Goal: Transaction & Acquisition: Purchase product/service

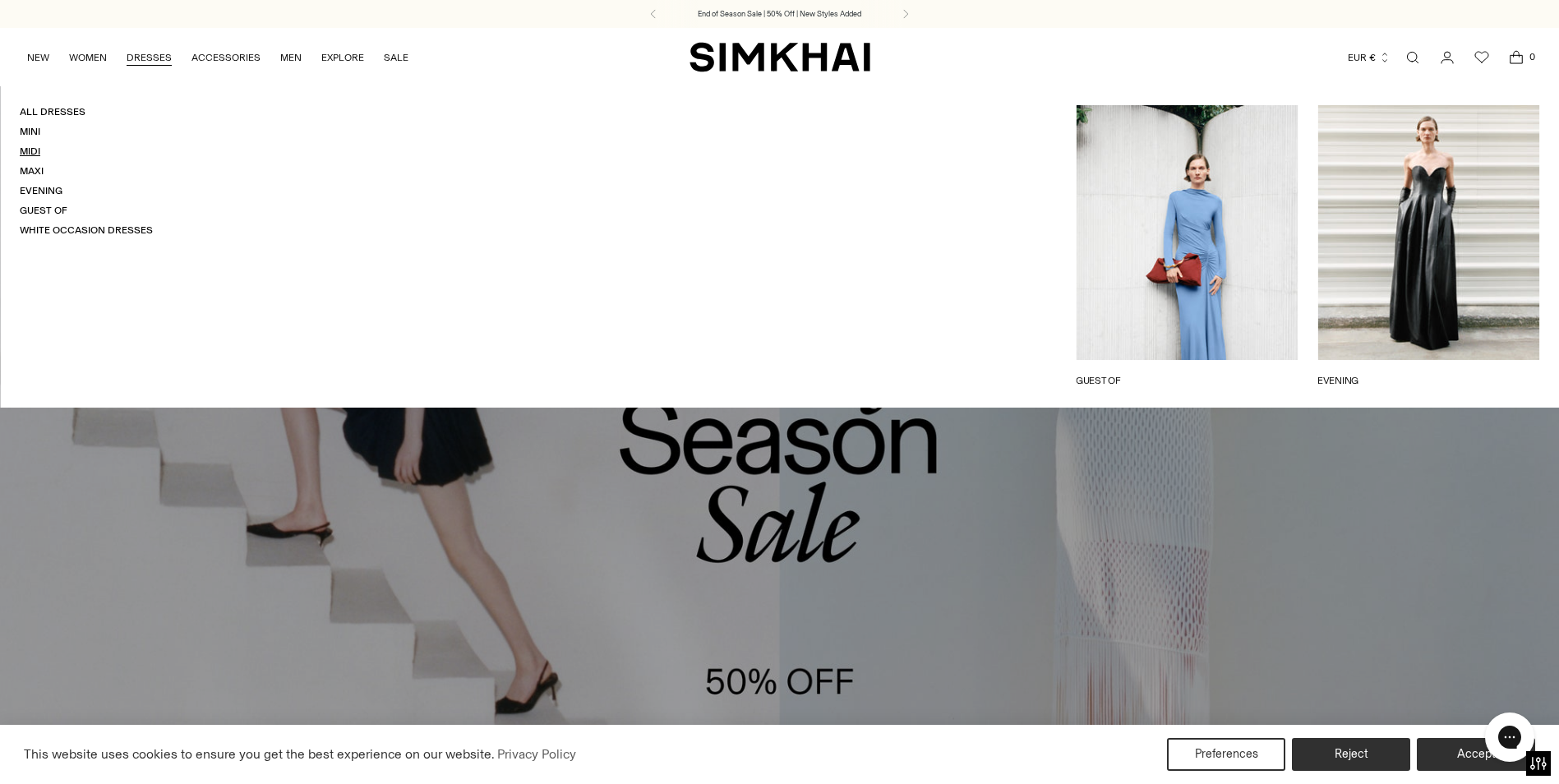
click at [28, 148] on link "Midi" at bounding box center [30, 151] width 21 height 12
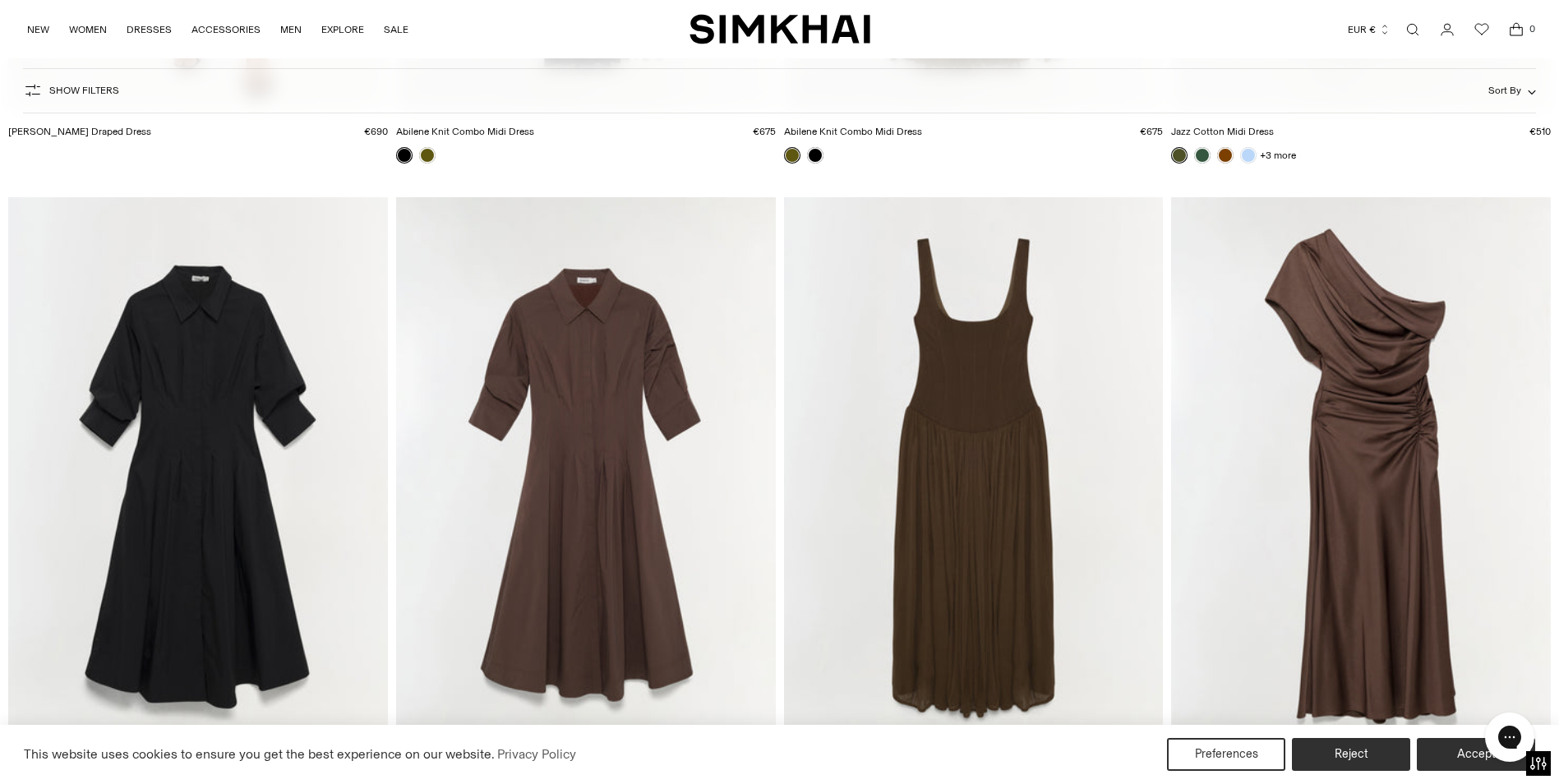
scroll to position [5504, 0]
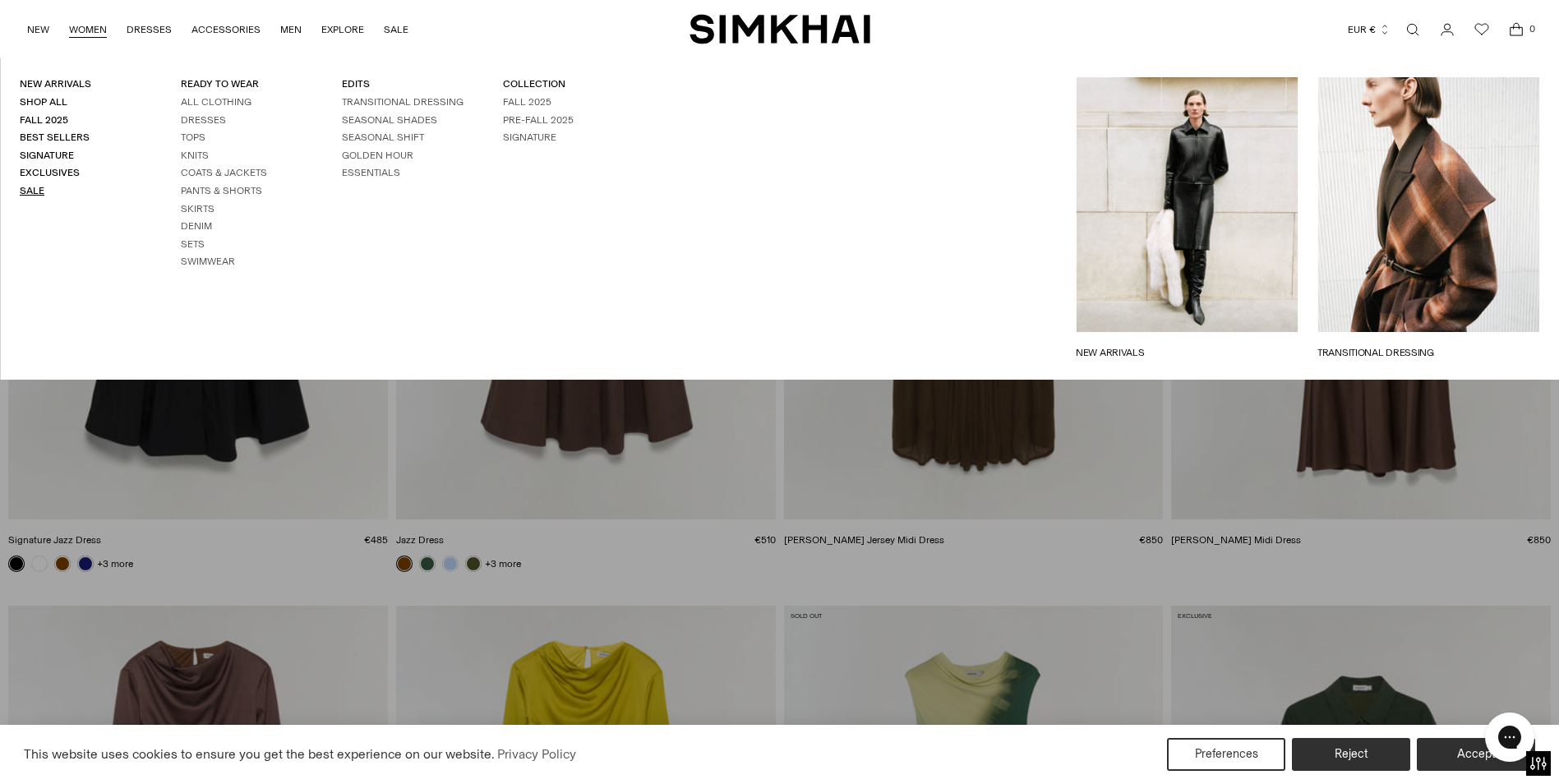
click at [29, 191] on link "Sale" at bounding box center [32, 191] width 25 height 12
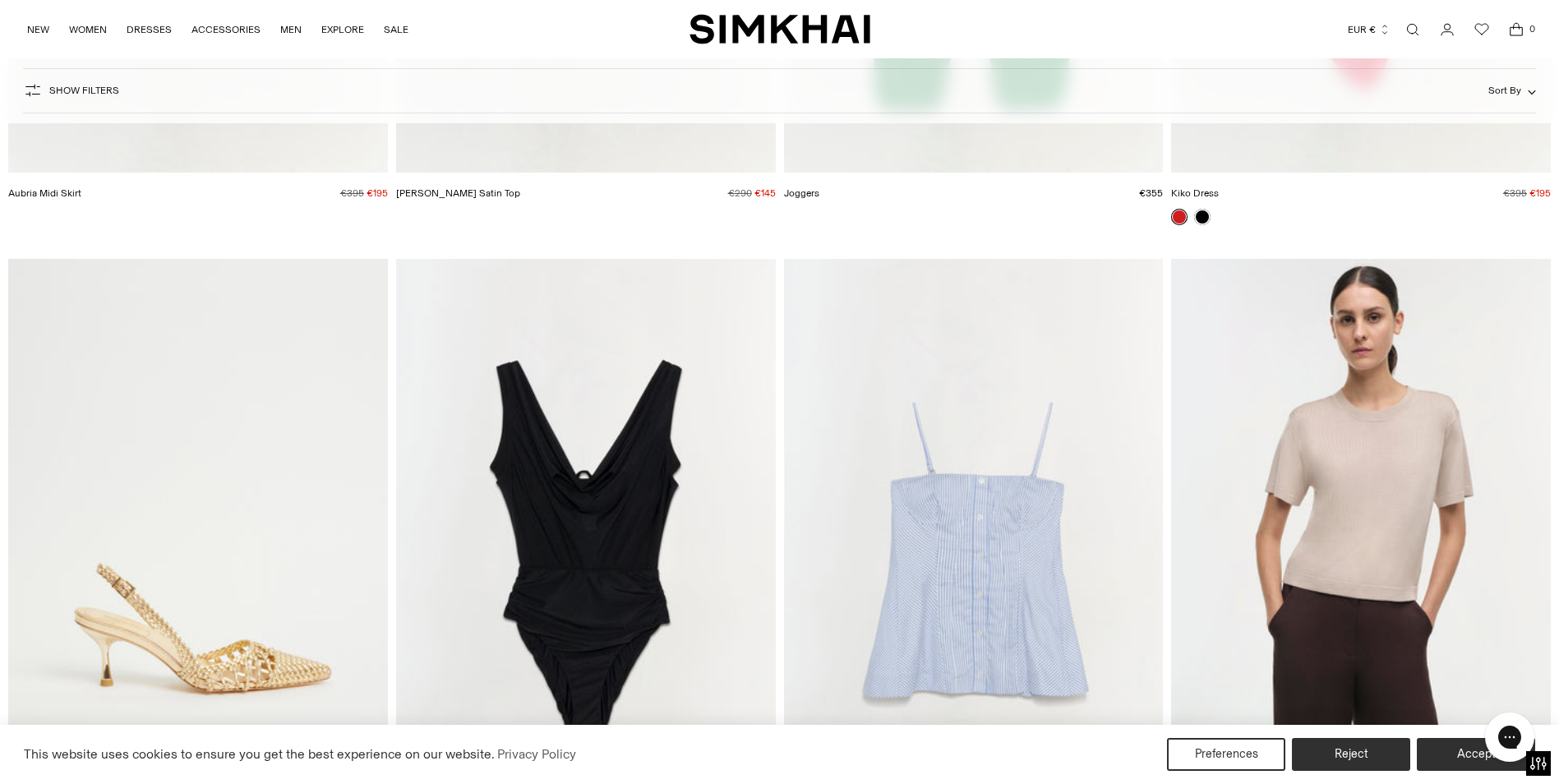
scroll to position [6819, 0]
